Goal: Find specific page/section: Find specific page/section

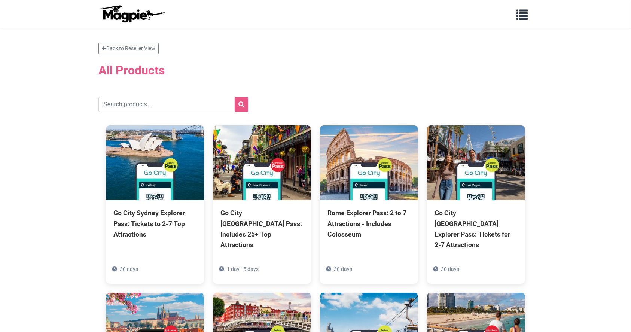
click at [135, 105] on input "text" at bounding box center [173, 104] width 150 height 15
type input "cancun"
click at [235, 97] on button "submit" at bounding box center [241, 104] width 13 height 15
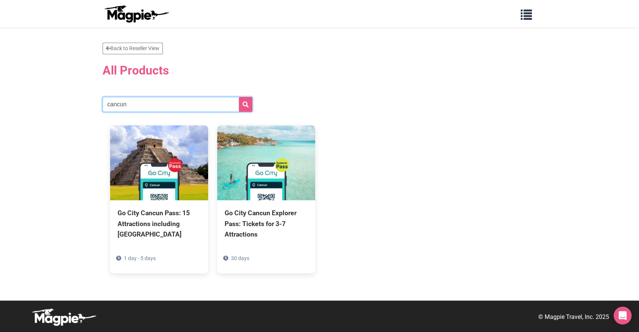
drag, startPoint x: 151, startPoint y: 99, endPoint x: 75, endPoint y: 100, distance: 76.0
click at [75, 100] on section "Back to Reseller View All Products [GEOGRAPHIC_DATA] Go City [GEOGRAPHIC_DATA]:…" at bounding box center [319, 164] width 639 height 273
type input "san antonio"
click at [239, 97] on button "submit" at bounding box center [245, 104] width 13 height 15
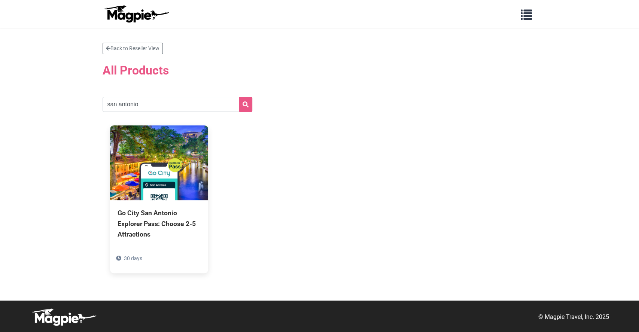
click at [165, 130] on img at bounding box center [159, 162] width 98 height 75
